Goal: Task Accomplishment & Management: Manage account settings

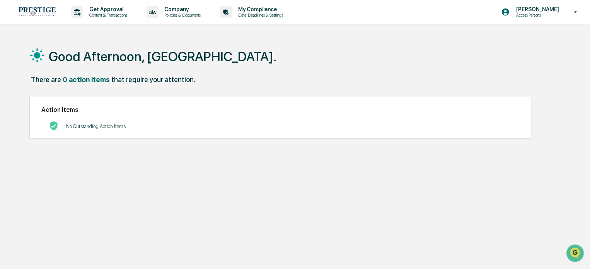
click at [97, 15] on p "Content & Transactions" at bounding box center [107, 14] width 48 height 5
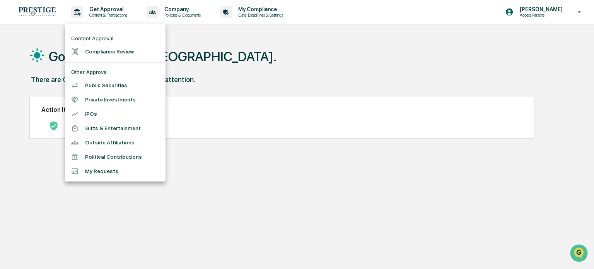
click at [95, 52] on li "Compliance Review" at bounding box center [115, 51] width 101 height 14
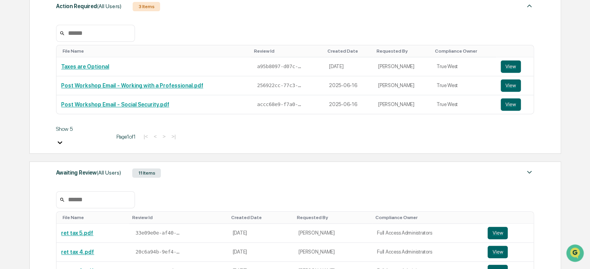
scroll to position [152, 0]
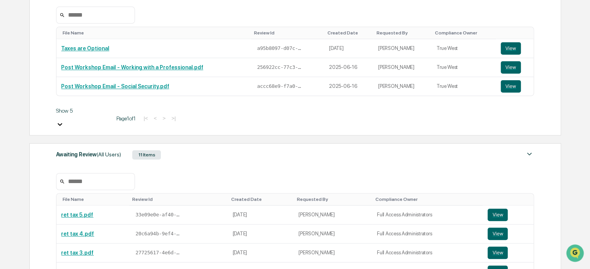
click at [165, 149] on div "Awaiting Review (All Users) 11 Items" at bounding box center [295, 154] width 478 height 11
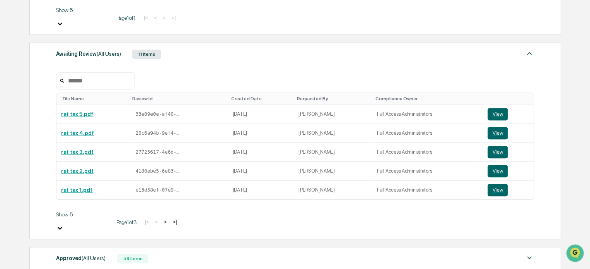
scroll to position [268, 0]
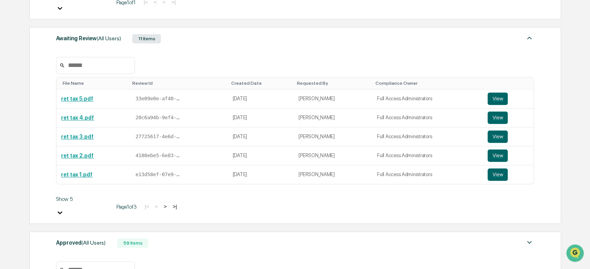
click at [161, 203] on button ">" at bounding box center [165, 206] width 8 height 7
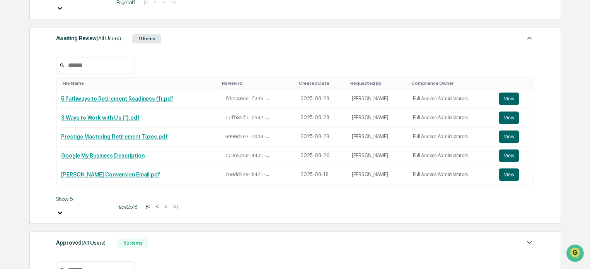
click at [513, 130] on button "View" at bounding box center [509, 136] width 20 height 12
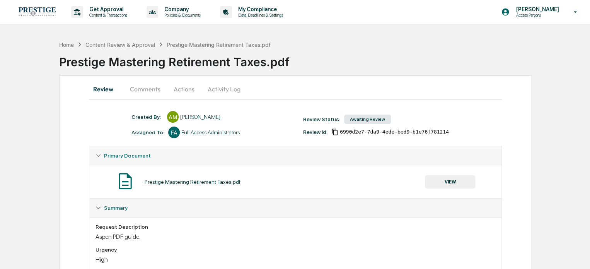
click at [182, 91] on button "Actions" at bounding box center [184, 89] width 35 height 19
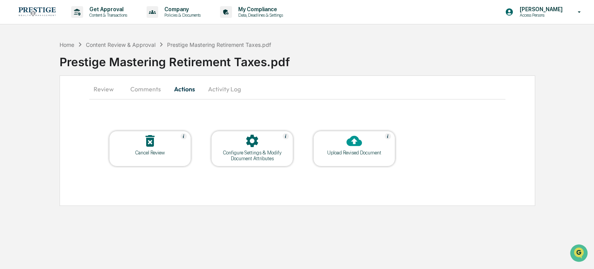
click at [351, 156] on div "Upload Revised Document" at bounding box center [354, 149] width 82 height 36
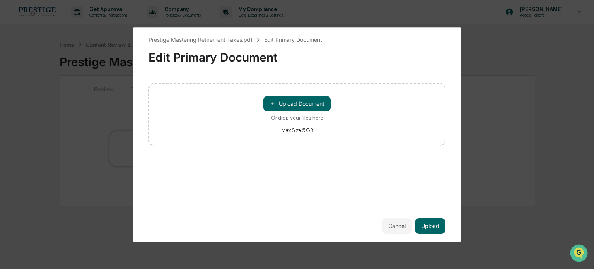
click at [290, 102] on button "＋ Upload Document" at bounding box center [296, 103] width 67 height 15
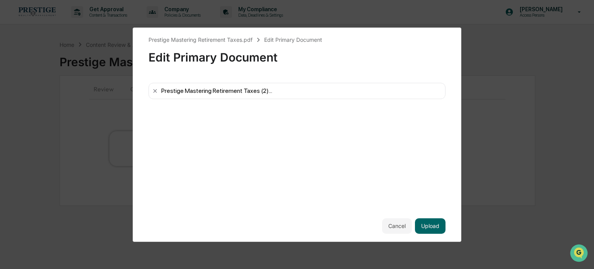
click at [440, 224] on button "Upload" at bounding box center [430, 225] width 31 height 15
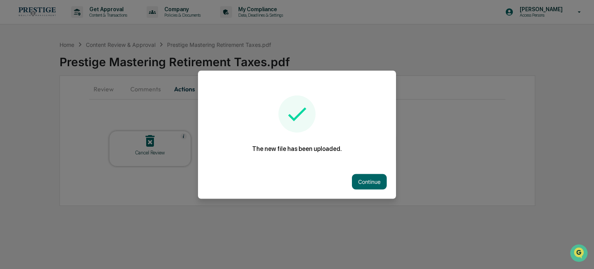
click at [374, 176] on button "Continue" at bounding box center [369, 181] width 35 height 15
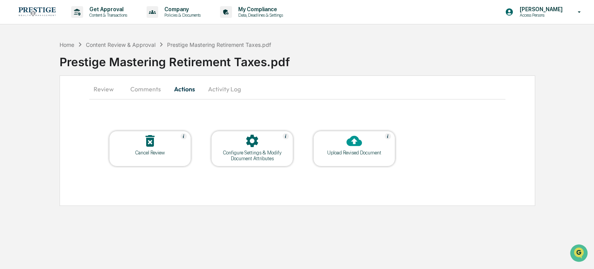
click at [232, 86] on button "Activity Log" at bounding box center [224, 89] width 45 height 19
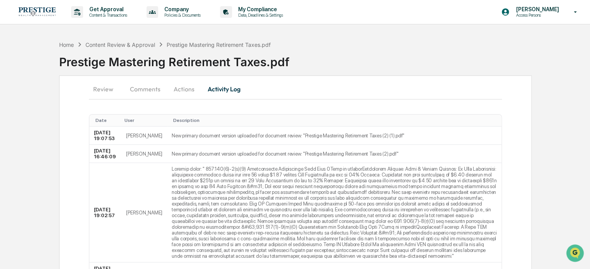
click at [147, 44] on div "Content Review & Approval" at bounding box center [120, 44] width 70 height 7
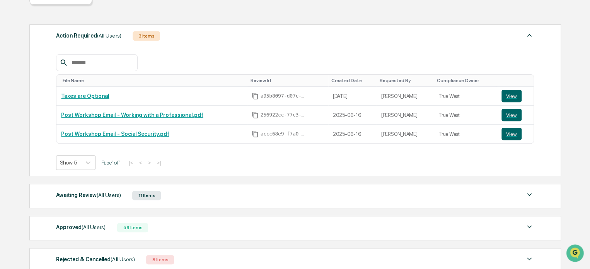
scroll to position [152, 0]
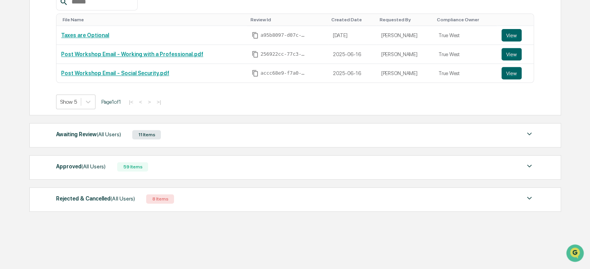
click at [170, 139] on div "Awaiting Review (All Users) 11 Items" at bounding box center [295, 134] width 478 height 11
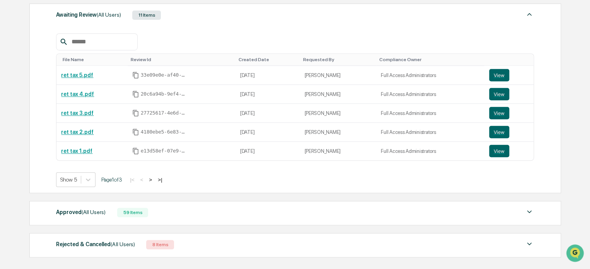
scroll to position [307, 0]
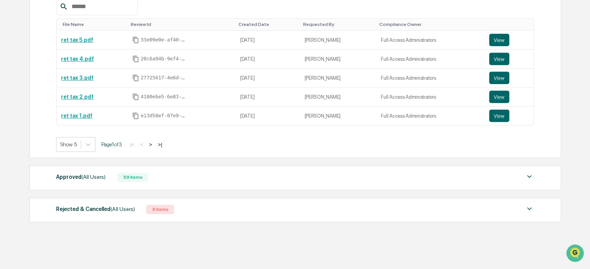
click at [154, 143] on button ">" at bounding box center [151, 144] width 8 height 7
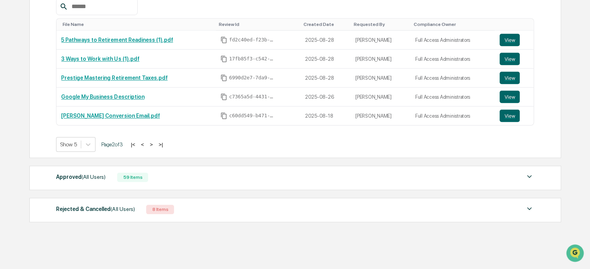
click at [505, 60] on button "View" at bounding box center [509, 59] width 20 height 12
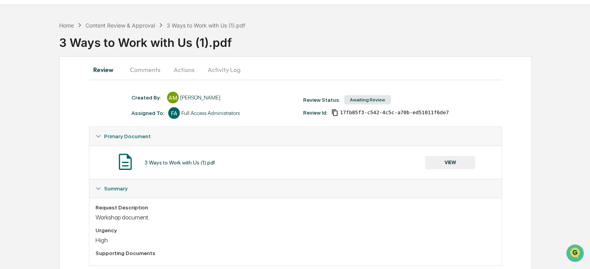
scroll to position [36, 0]
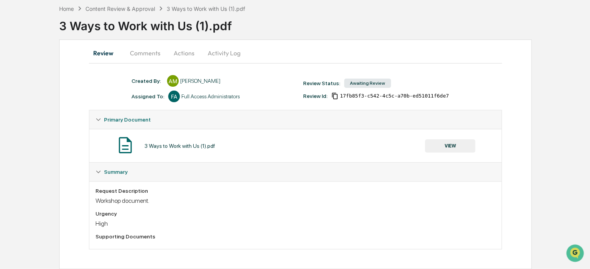
click at [223, 52] on button "Activity Log" at bounding box center [223, 53] width 45 height 19
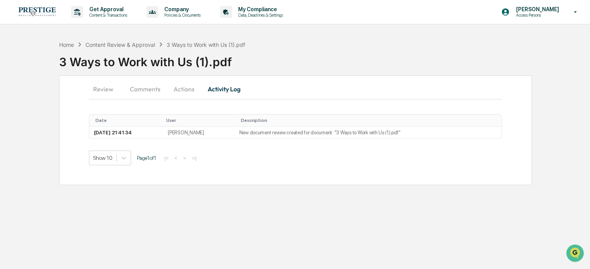
scroll to position [0, 0]
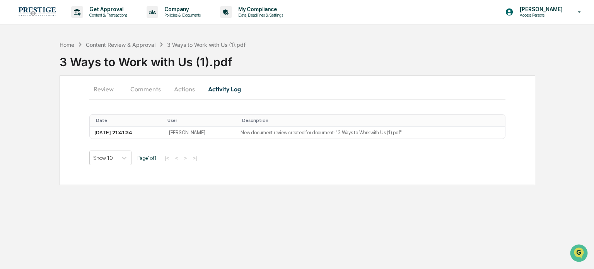
click at [196, 87] on button "Actions" at bounding box center [184, 89] width 35 height 19
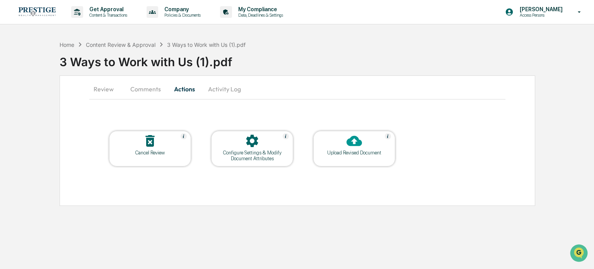
click at [333, 148] on div at bounding box center [353, 141] width 77 height 17
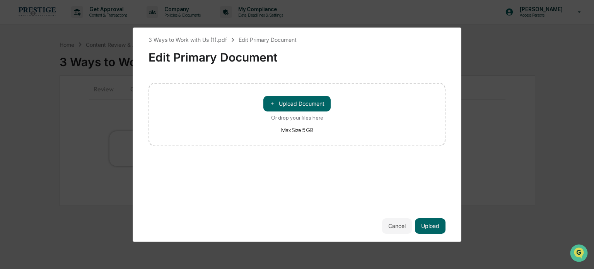
click at [303, 104] on button "＋ Upload Document" at bounding box center [296, 103] width 67 height 15
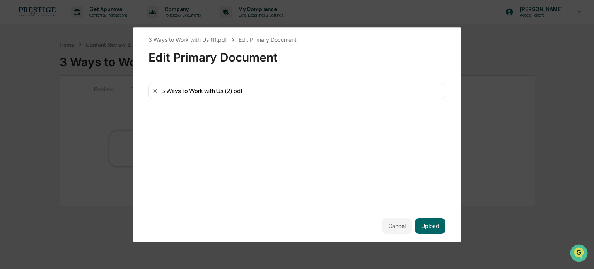
click at [435, 224] on button "Upload" at bounding box center [430, 225] width 31 height 15
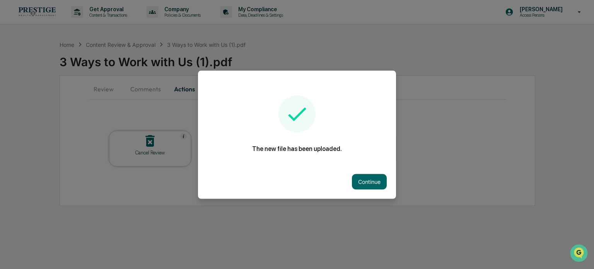
click at [376, 178] on button "Continue" at bounding box center [369, 181] width 35 height 15
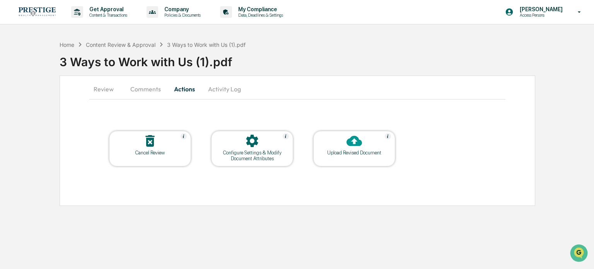
click at [135, 40] on div "Home Content Review & Approval 3 Ways to Work with Us (1).pdf" at bounding box center [153, 44] width 186 height 9
click at [133, 44] on div "Content Review & Approval" at bounding box center [121, 44] width 70 height 7
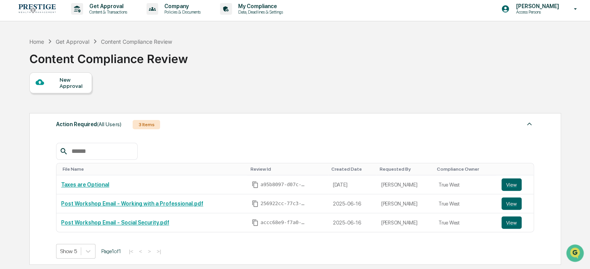
scroll to position [116, 0]
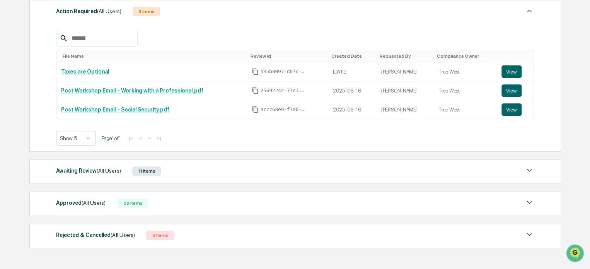
click at [155, 169] on div "11 Items" at bounding box center [146, 170] width 29 height 9
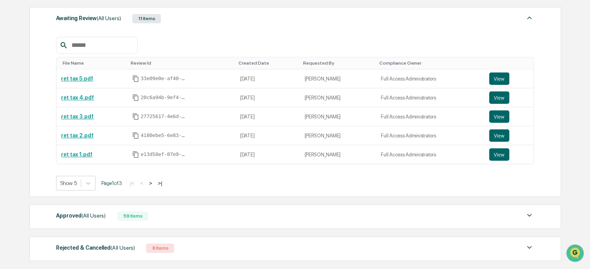
scroll to position [271, 0]
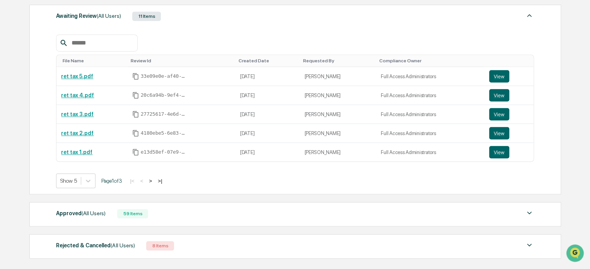
click at [154, 179] on button ">" at bounding box center [151, 180] width 8 height 7
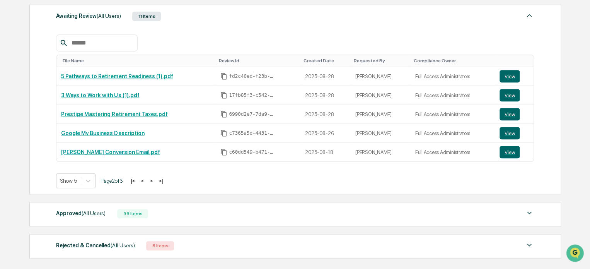
click at [503, 79] on button "View" at bounding box center [509, 76] width 20 height 12
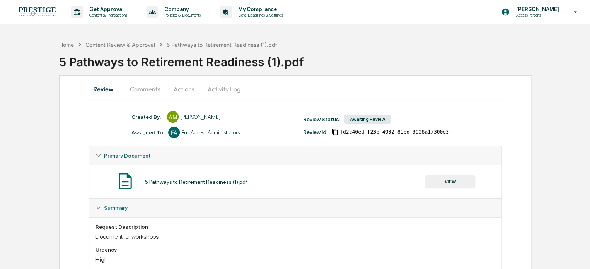
click at [181, 85] on button "Actions" at bounding box center [184, 89] width 35 height 19
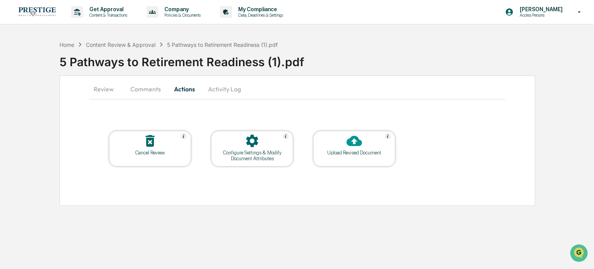
click at [230, 91] on button "Activity Log" at bounding box center [224, 89] width 45 height 19
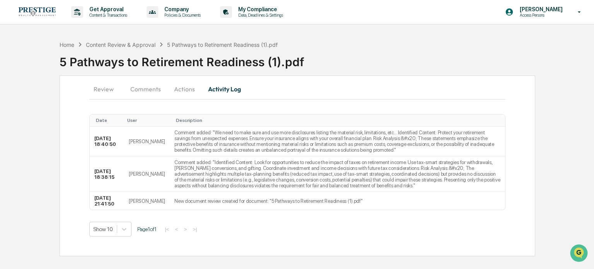
click at [113, 91] on button "Review" at bounding box center [106, 89] width 35 height 19
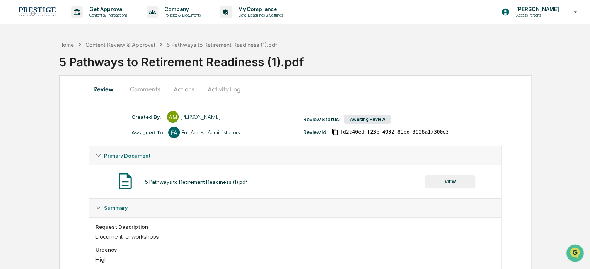
click at [177, 85] on button "Actions" at bounding box center [184, 89] width 35 height 19
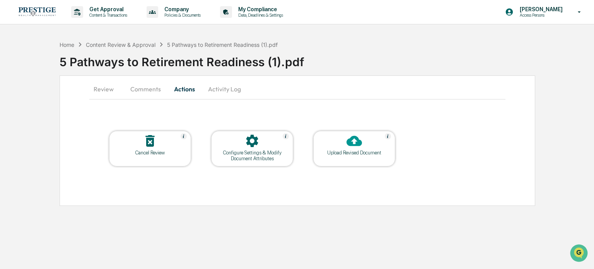
click at [341, 157] on div "Upload Revised Document" at bounding box center [354, 149] width 82 height 36
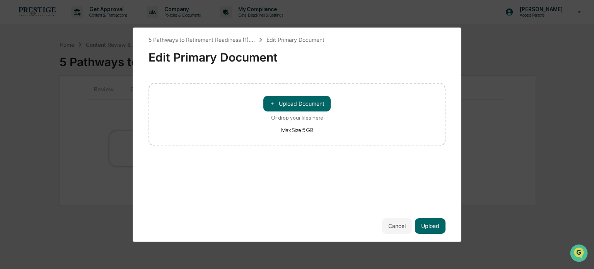
click at [303, 104] on button "＋ Upload Document" at bounding box center [296, 103] width 67 height 15
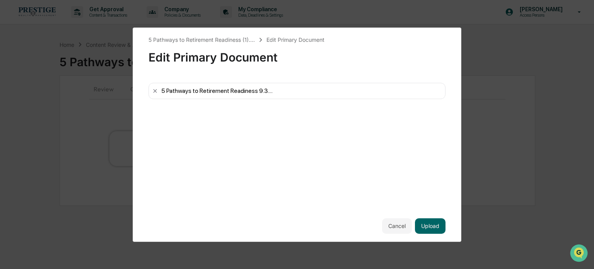
click at [429, 226] on button "Upload" at bounding box center [430, 225] width 31 height 15
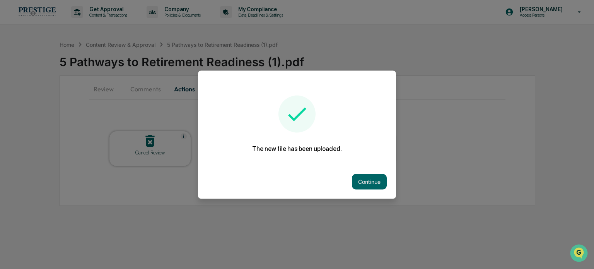
click at [373, 184] on button "Continue" at bounding box center [369, 181] width 35 height 15
